Goal: Task Accomplishment & Management: Manage account settings

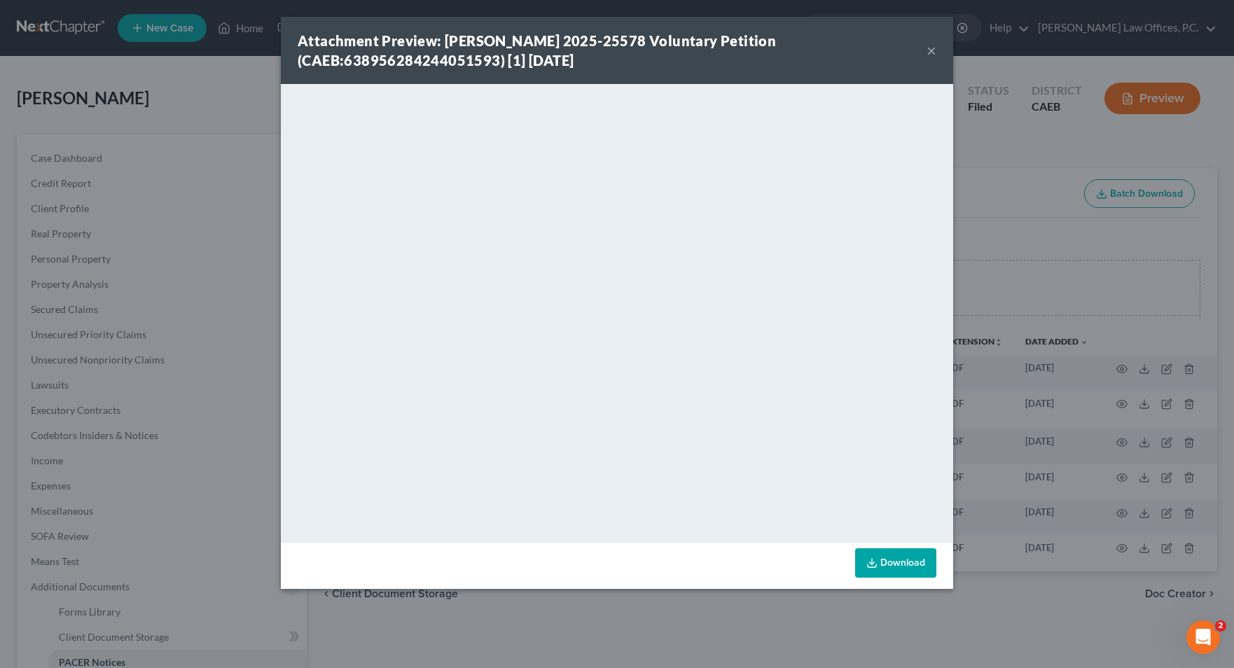
click at [938, 48] on div "Attachment Preview: [PERSON_NAME] 2025-25578 Voluntary Petition (CAEB:638956284…" at bounding box center [617, 50] width 672 height 67
click at [932, 50] on button "×" at bounding box center [932, 50] width 10 height 17
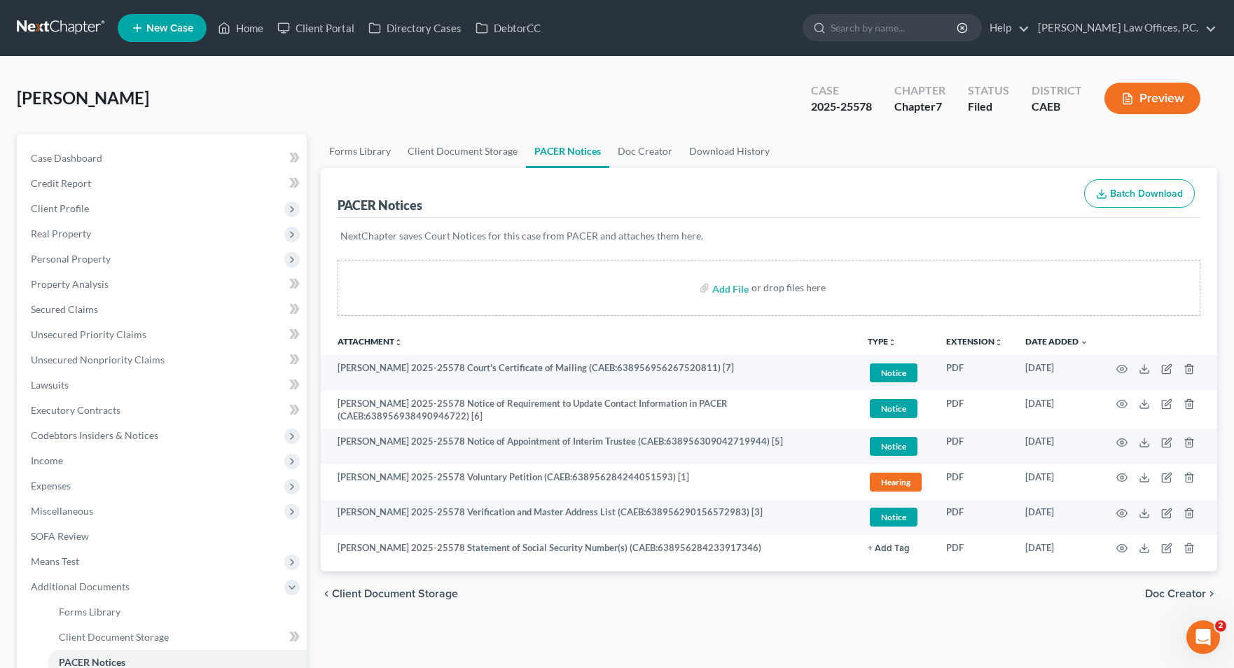
click at [937, 27] on input "search" at bounding box center [895, 28] width 128 height 26
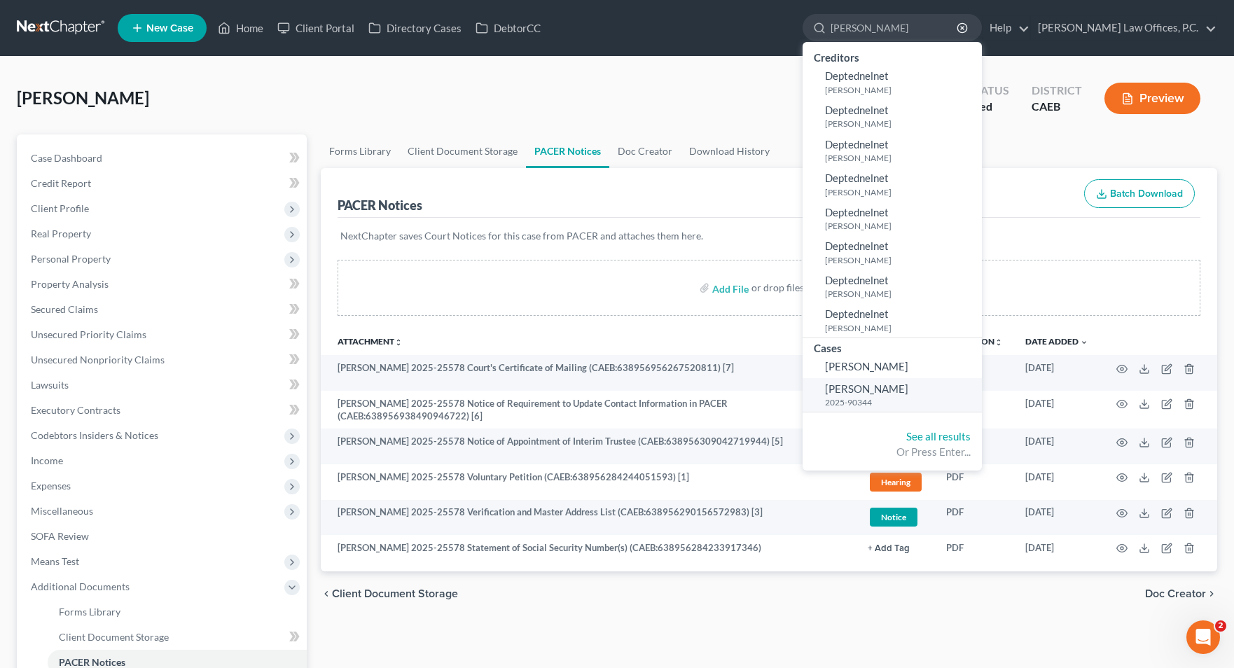
type input "[PERSON_NAME]"
click at [908, 382] on span "[PERSON_NAME]" at bounding box center [866, 388] width 83 height 13
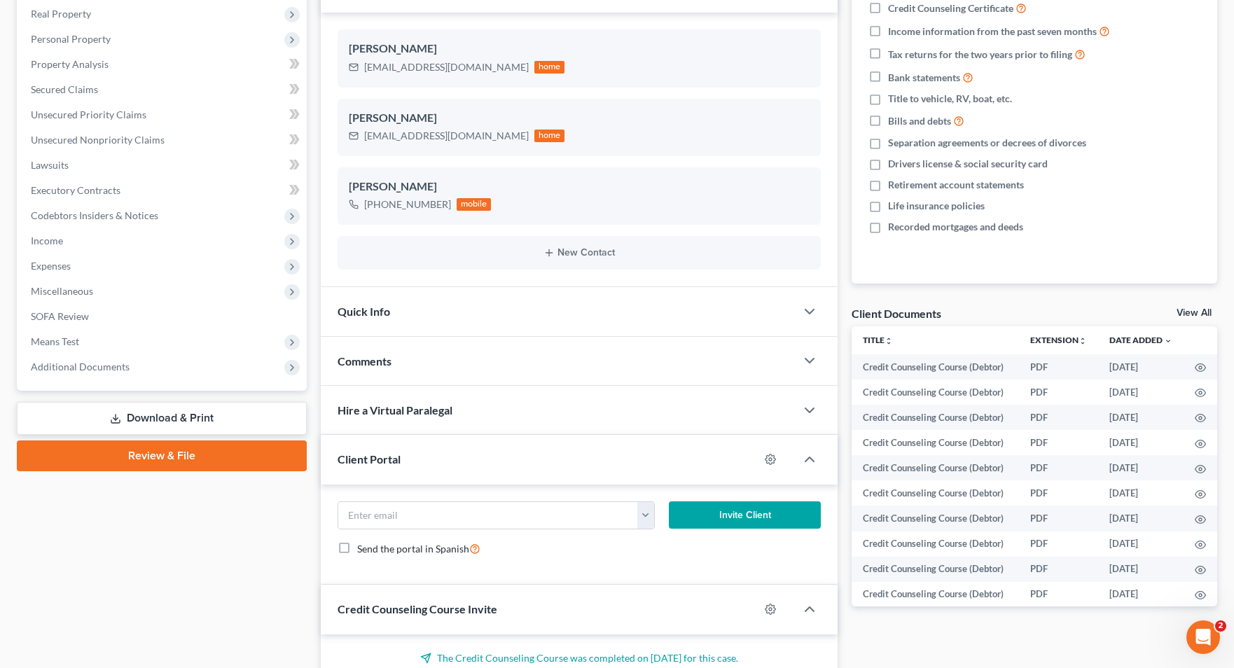
scroll to position [268, 0]
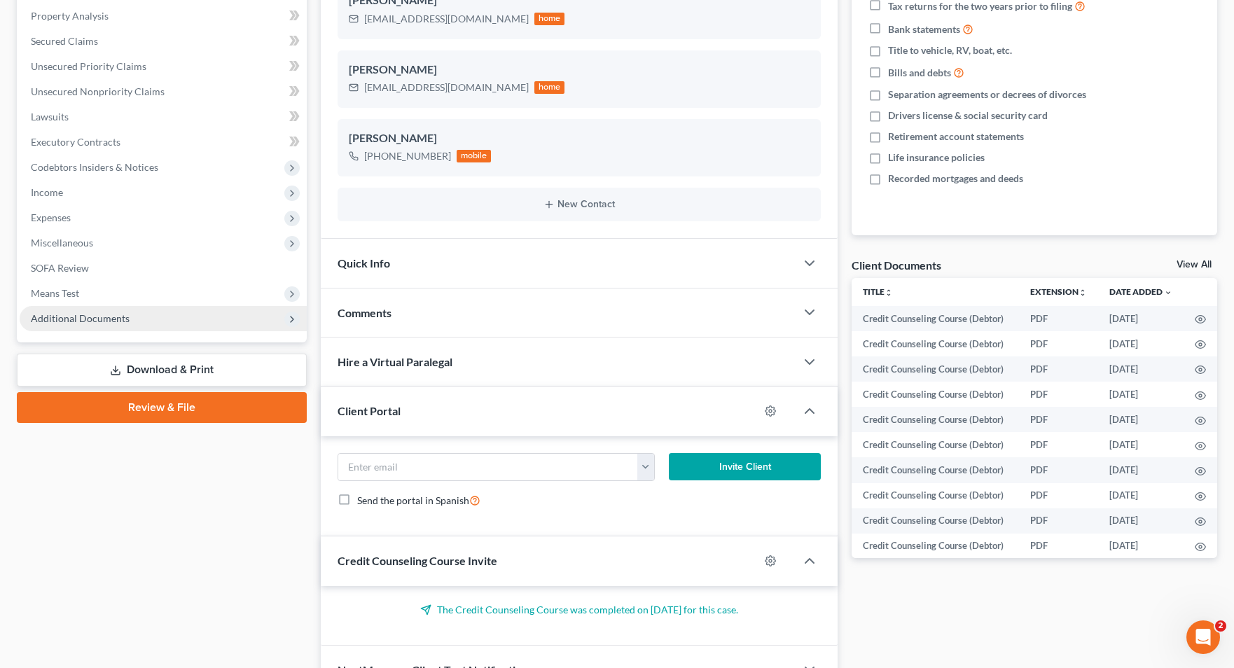
click at [219, 326] on span "Additional Documents" at bounding box center [163, 318] width 287 height 25
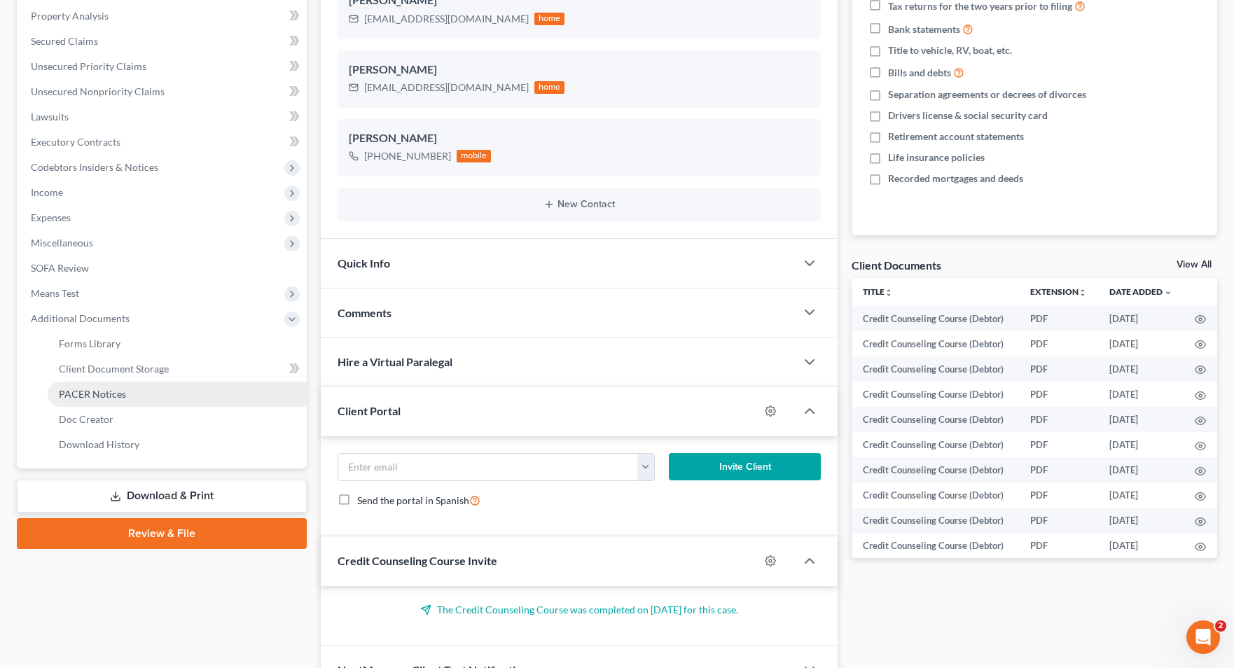
click at [195, 385] on link "PACER Notices" at bounding box center [177, 394] width 259 height 25
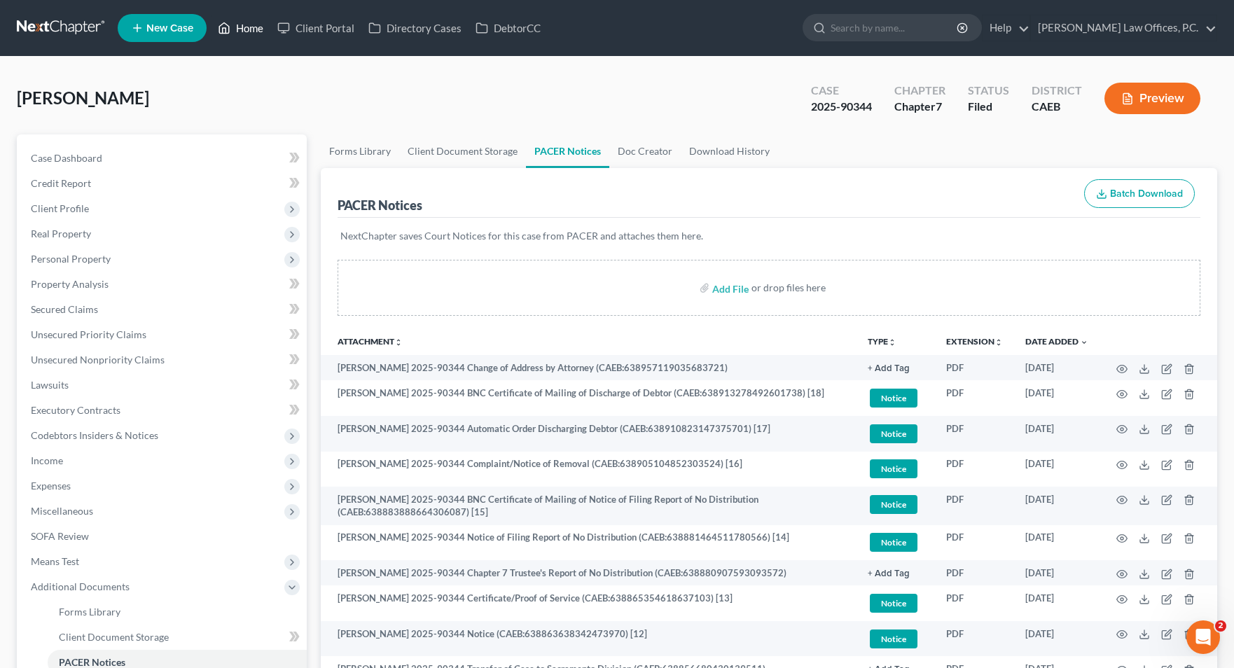
click at [263, 29] on link "Home" at bounding box center [241, 27] width 60 height 25
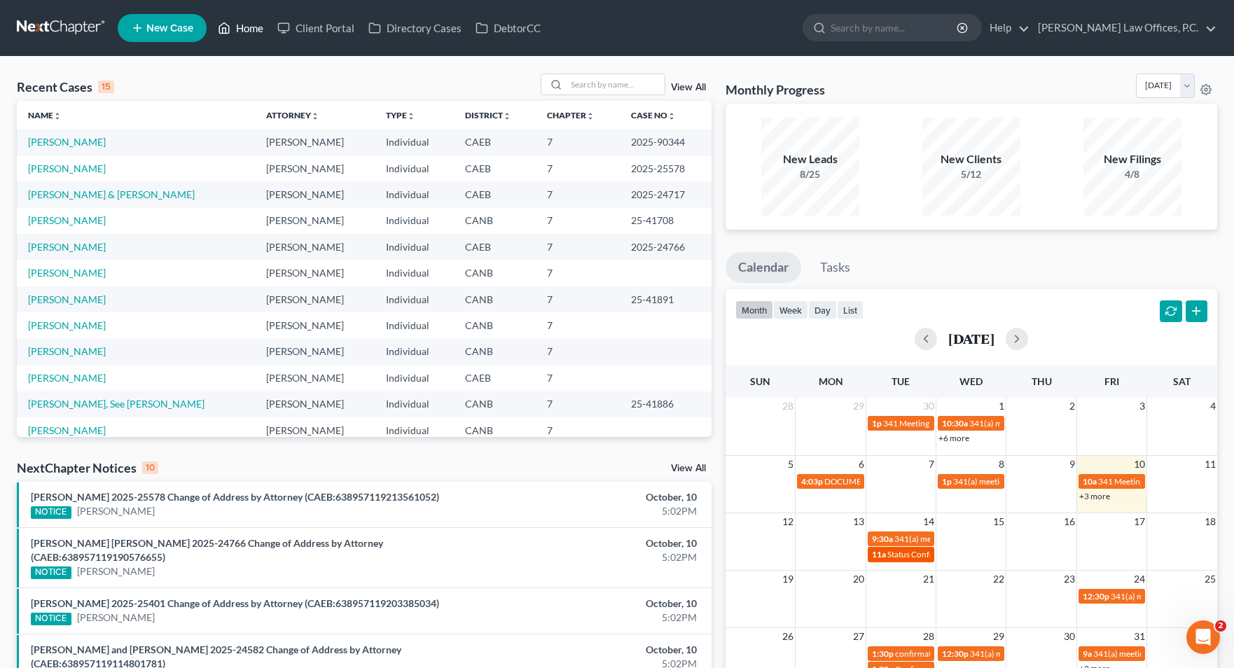
click at [910, 553] on span "Status Conference for [PERSON_NAME]" at bounding box center [960, 554] width 147 height 11
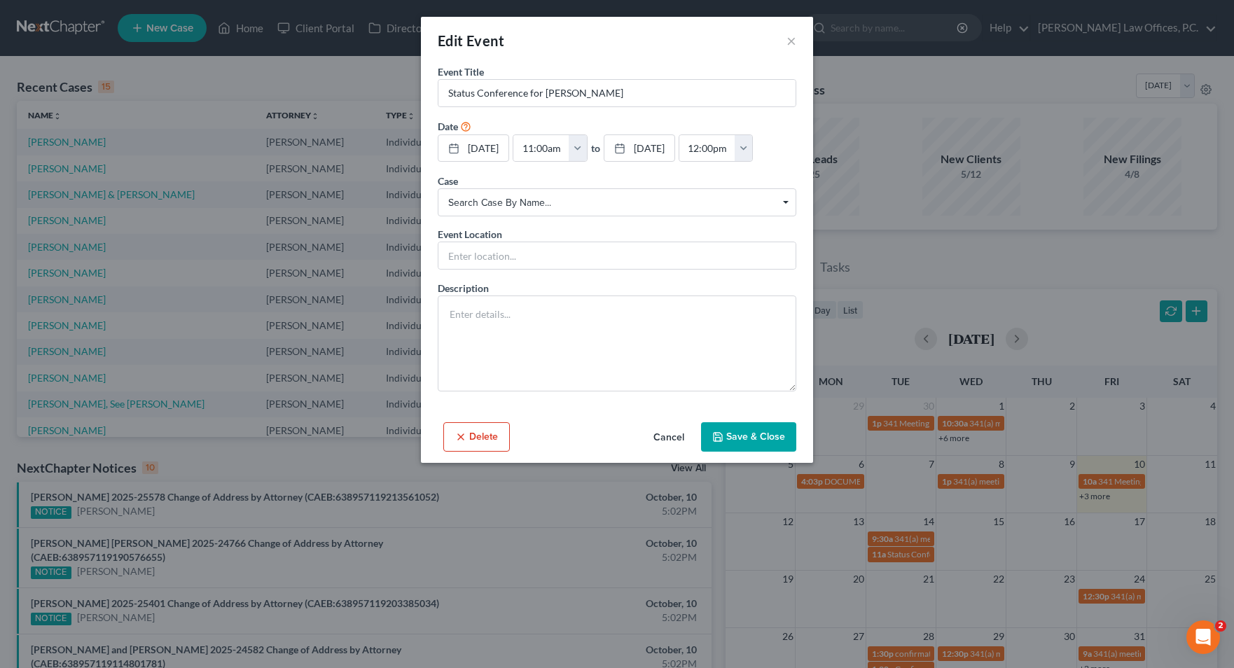
click at [487, 452] on button "Delete" at bounding box center [476, 436] width 67 height 29
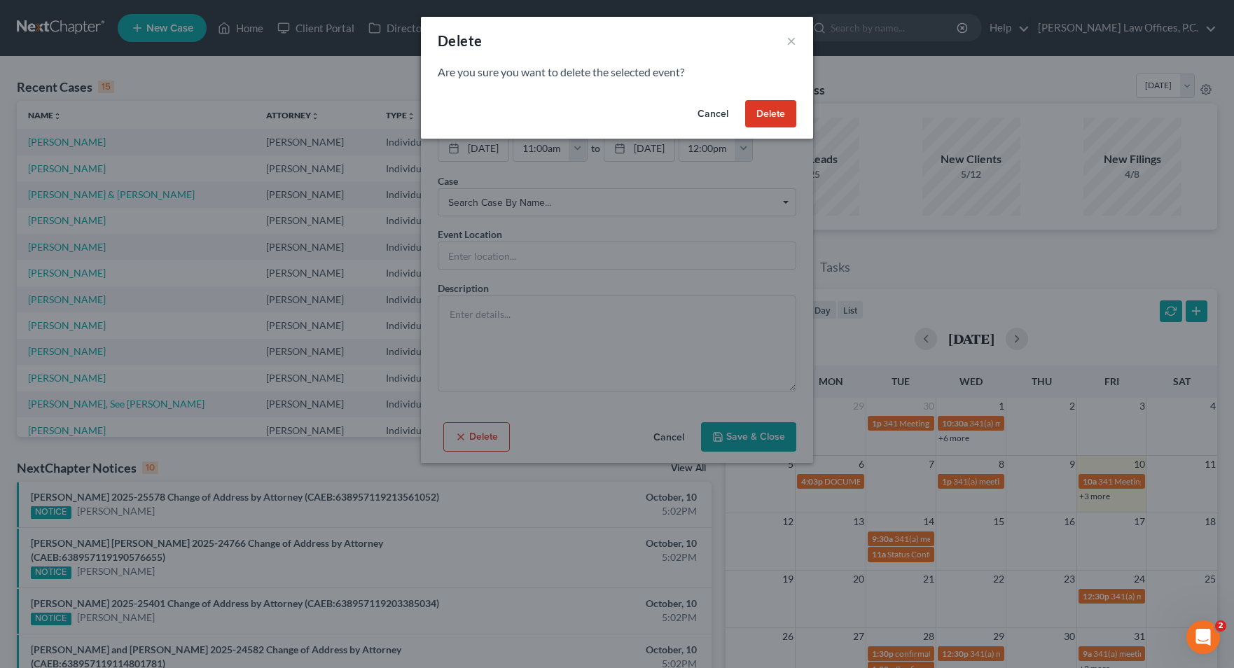
click at [771, 116] on button "Delete" at bounding box center [770, 114] width 51 height 28
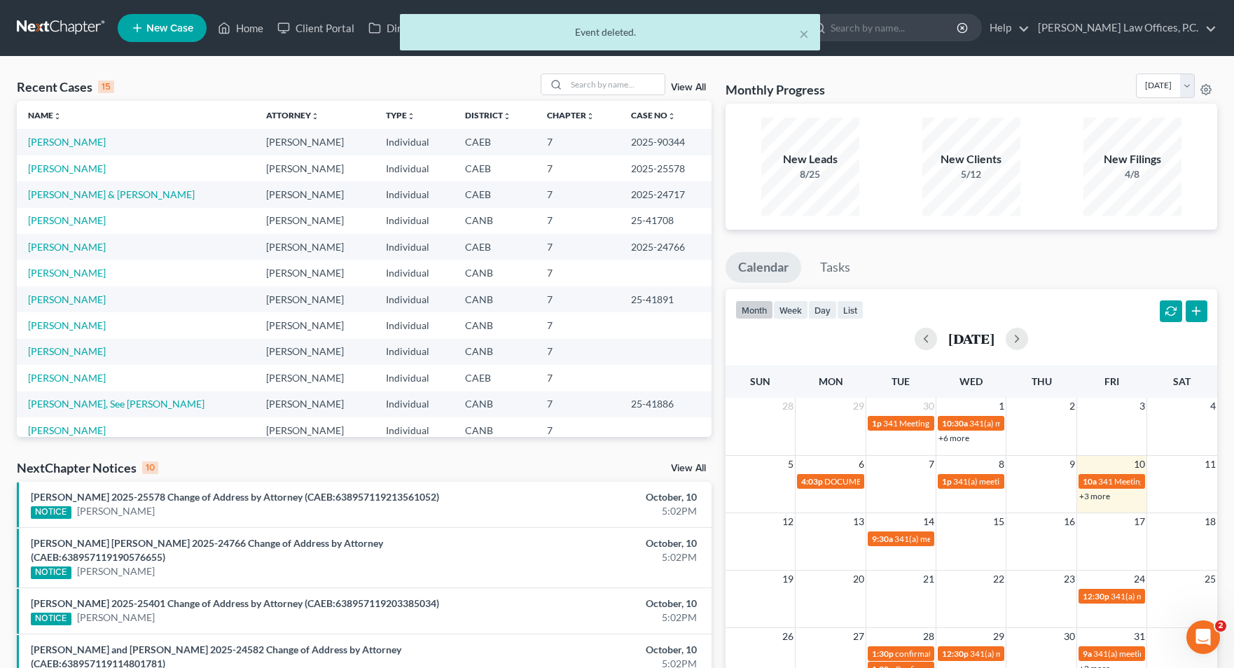
click at [845, 83] on div "Monthly Progress Bankruptcy Bankruptcy [DATE] [DATE] [DATE] [DATE] [DATE] [DATE…" at bounding box center [972, 89] width 492 height 30
